Goal: Task Accomplishment & Management: Complete application form

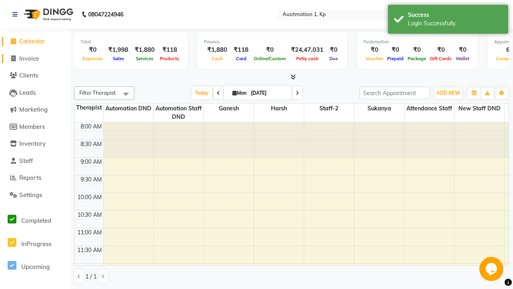
click at [35, 58] on span "Invoice" at bounding box center [29, 59] width 20 height 8
select select "service"
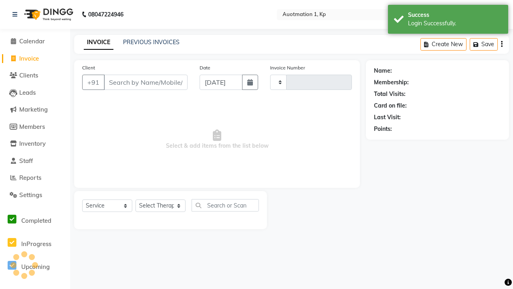
type input "3193"
select select "150"
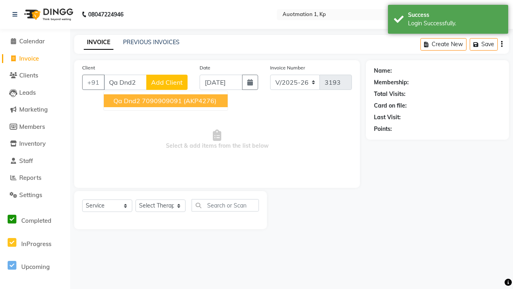
click at [165, 101] on ngb-highlight "7090909091" at bounding box center [162, 101] width 40 height 8
type input "7090909091"
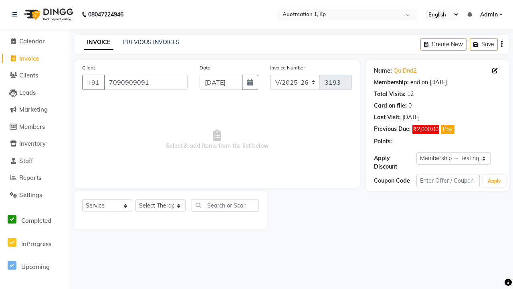
select select "0:"
select select "2110"
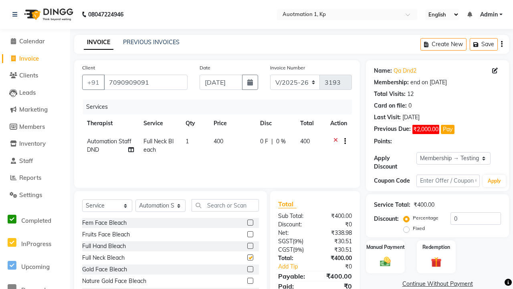
click at [343, 141] on button "button" at bounding box center [343, 141] width 5 height 8
select select "2112"
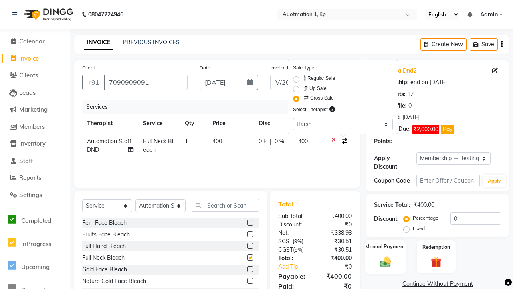
click at [385, 247] on label "Manual Payment" at bounding box center [386, 247] width 40 height 8
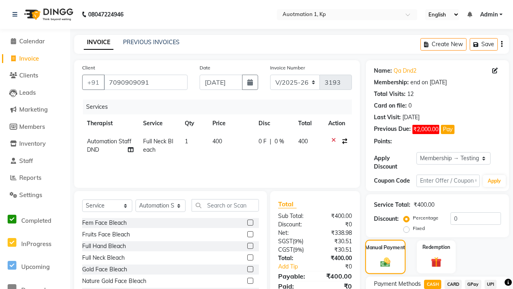
checkbox input "false"
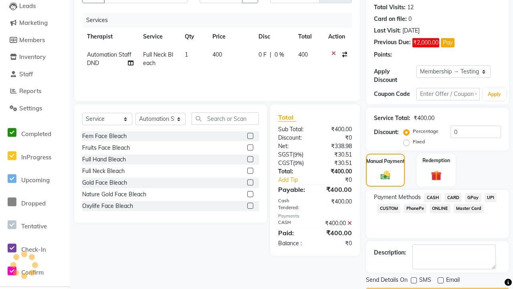
scroll to position [97, 0]
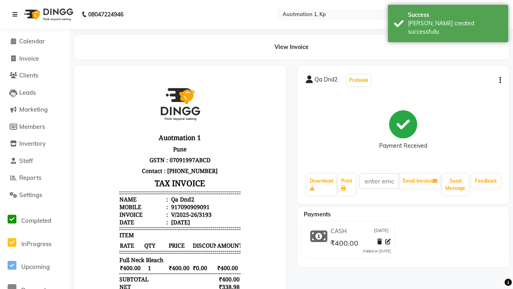
click at [448, 20] on div "[PERSON_NAME] created successfully." at bounding box center [455, 27] width 94 height 17
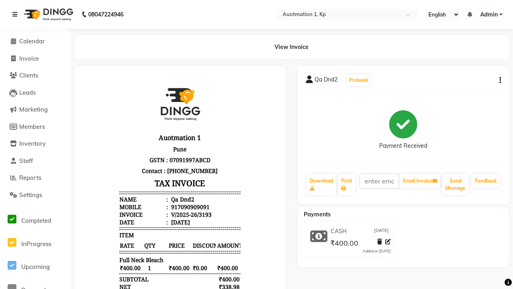
click at [16, 14] on icon at bounding box center [14, 15] width 5 height 6
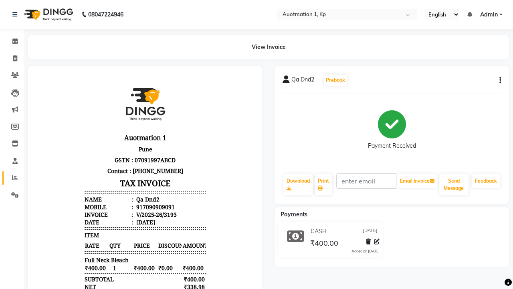
click at [12, 178] on icon at bounding box center [15, 177] width 6 height 6
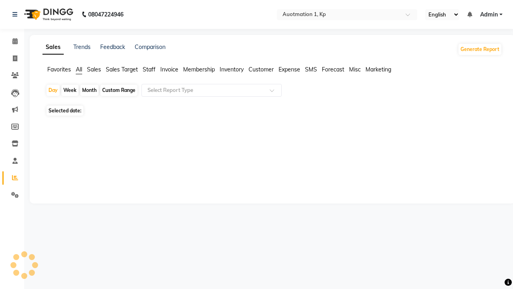
type input "Cross Sell / Up sell Report"
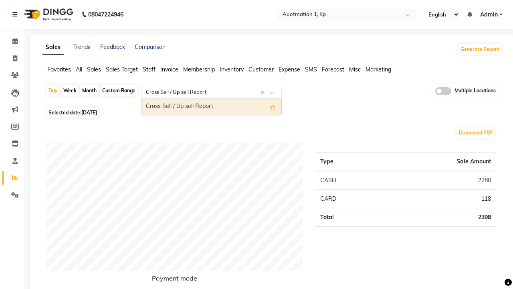
click at [212, 107] on div "Cross Sell / Up sell Report" at bounding box center [212, 107] width 140 height 16
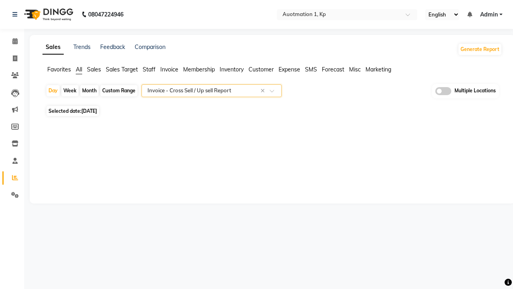
select select "full_report"
select select "csv"
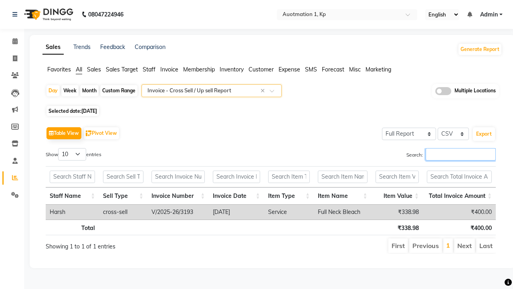
type input "V/2025-26/3193"
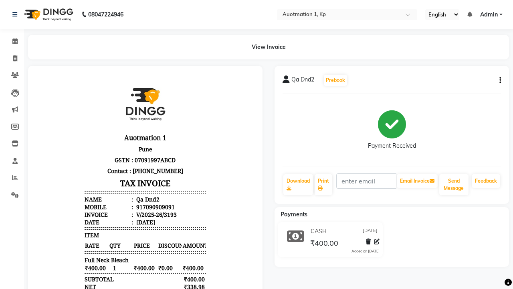
click at [498, 80] on button "button" at bounding box center [498, 80] width 5 height 8
select select "service"
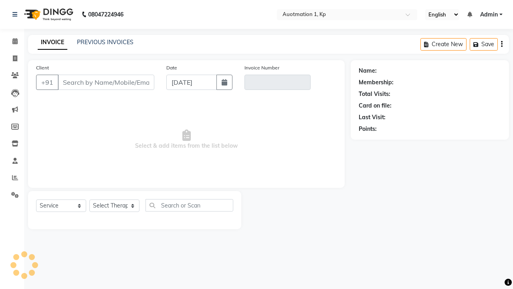
type input "7090909091"
type input "V/2025-26/3193"
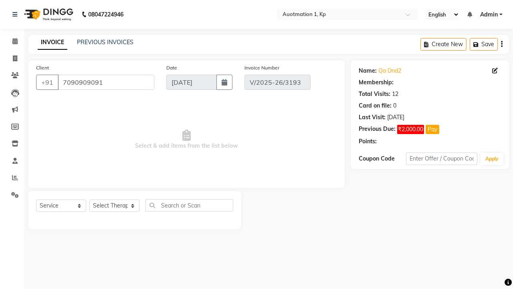
select select "1: Object"
